Goal: Book appointment/travel/reservation

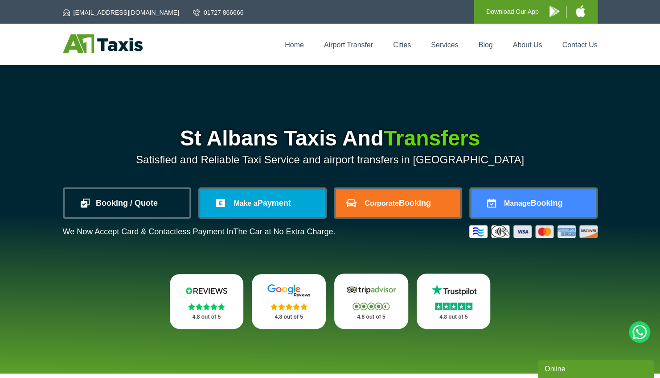
click at [143, 197] on link "Booking / Quote" at bounding box center [127, 203] width 125 height 28
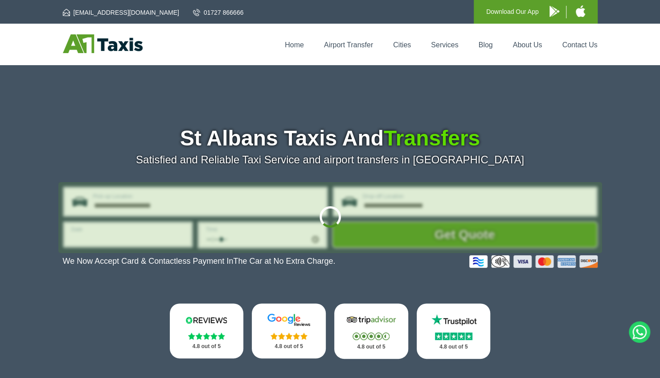
type input "**********"
